Goal: Use online tool/utility: Use online tool/utility

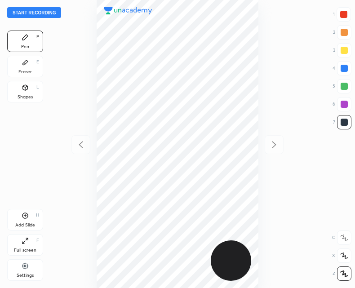
scroll to position [288, 211]
click at [33, 11] on button "Start recording" at bounding box center [34, 12] width 54 height 11
click at [341, 17] on div at bounding box center [343, 14] width 7 height 7
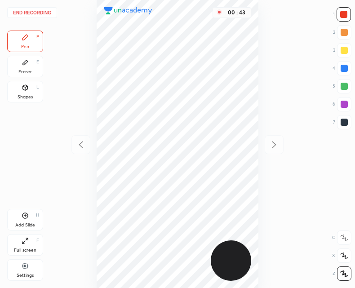
click at [35, 93] on div "Shapes L" at bounding box center [25, 92] width 36 height 22
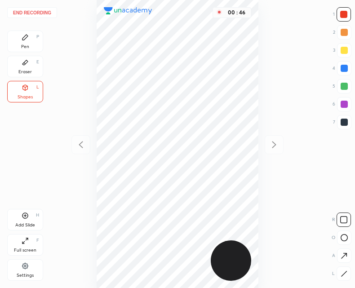
click at [33, 48] on div "Pen P" at bounding box center [25, 42] width 36 height 22
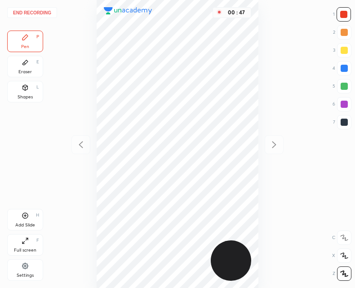
click at [342, 127] on div at bounding box center [344, 122] width 14 height 14
click at [26, 71] on div "Eraser" at bounding box center [24, 72] width 13 height 4
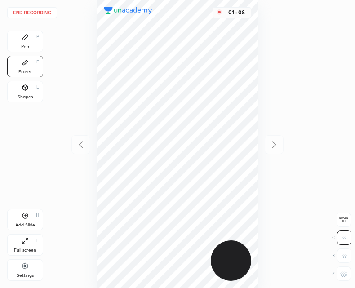
click at [23, 40] on icon at bounding box center [24, 37] width 5 height 5
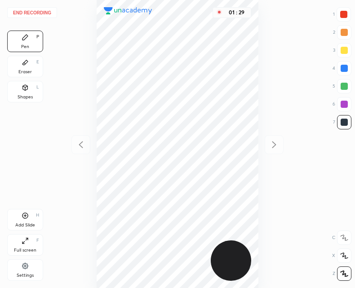
click at [27, 215] on icon at bounding box center [25, 215] width 7 height 7
click at [79, 145] on icon at bounding box center [80, 144] width 11 height 11
click at [276, 146] on icon at bounding box center [273, 144] width 11 height 11
click at [77, 143] on icon at bounding box center [80, 144] width 11 height 11
click at [274, 147] on icon at bounding box center [273, 144] width 11 height 11
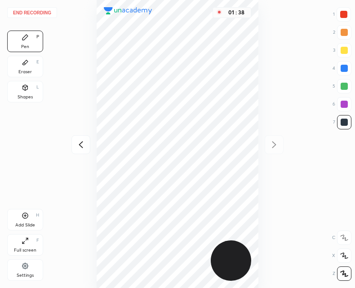
click at [80, 146] on icon at bounding box center [80, 144] width 11 height 11
click at [273, 145] on icon at bounding box center [273, 144] width 11 height 11
click at [77, 141] on icon at bounding box center [80, 144] width 11 height 11
click at [277, 148] on icon at bounding box center [273, 144] width 11 height 11
click at [74, 146] on div at bounding box center [80, 144] width 19 height 19
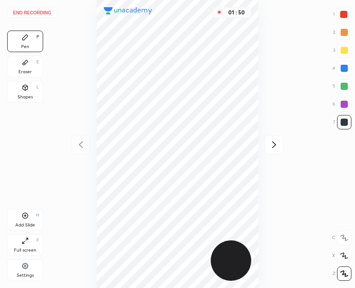
click at [275, 150] on div at bounding box center [273, 144] width 19 height 19
click at [77, 149] on icon at bounding box center [80, 144] width 11 height 11
click at [76, 149] on div "02 : 10" at bounding box center [177, 144] width 211 height 288
click at [272, 147] on icon at bounding box center [274, 144] width 4 height 7
click at [30, 10] on button "End recording" at bounding box center [32, 12] width 50 height 11
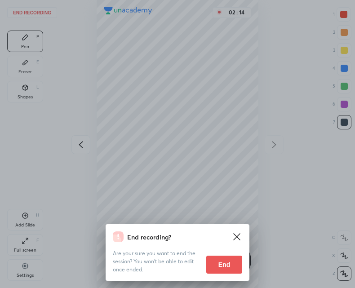
click at [215, 264] on button "End" at bounding box center [224, 264] width 36 height 18
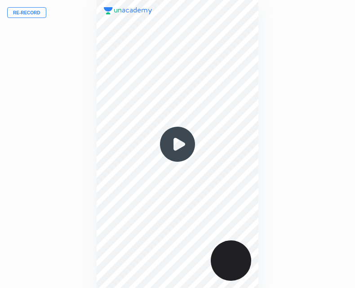
click at [170, 148] on img at bounding box center [177, 144] width 43 height 43
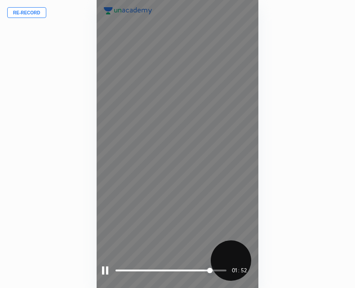
click at [104, 268] on div at bounding box center [105, 270] width 6 height 8
